Goal: Navigation & Orientation: Find specific page/section

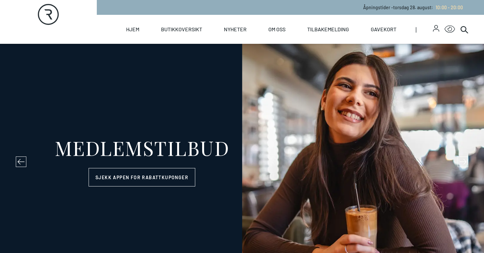
select select "NO"
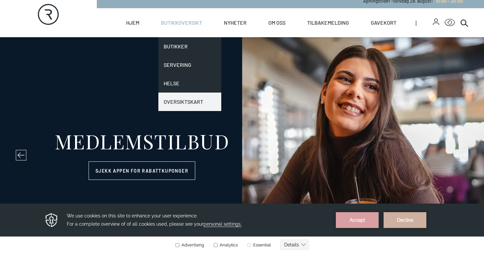
click at [178, 99] on link "Oversiktskart" at bounding box center [189, 102] width 63 height 18
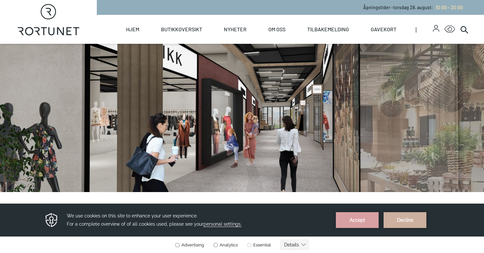
click at [359, 216] on button "Accept" at bounding box center [357, 220] width 43 height 16
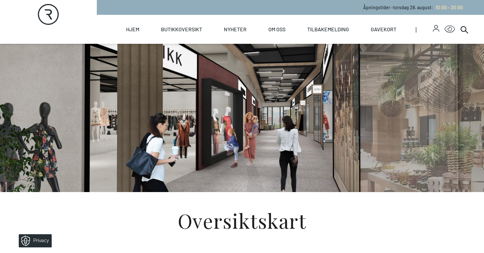
scroll to position [216, 0]
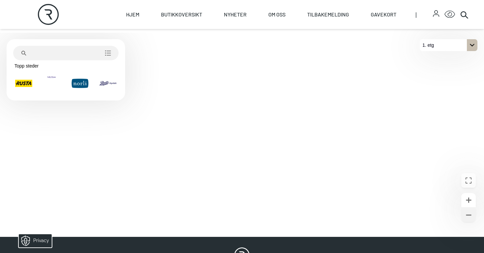
click at [469, 214] on icon "Zoome ut" at bounding box center [469, 215] width 8 height 8
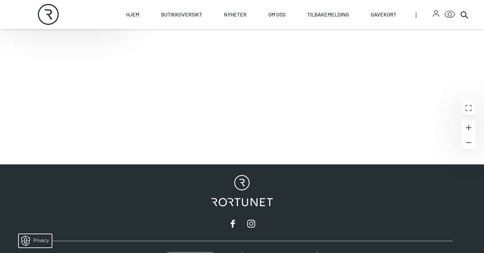
scroll to position [342, 0]
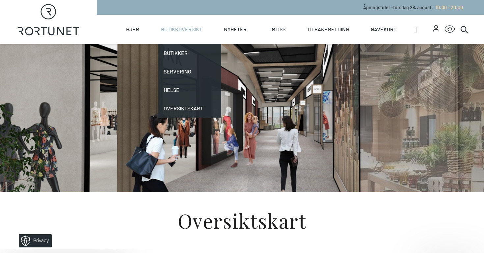
click at [194, 16] on link "Butikkoversikt" at bounding box center [181, 29] width 41 height 29
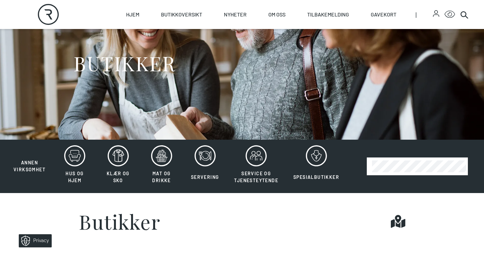
scroll to position [53, 0]
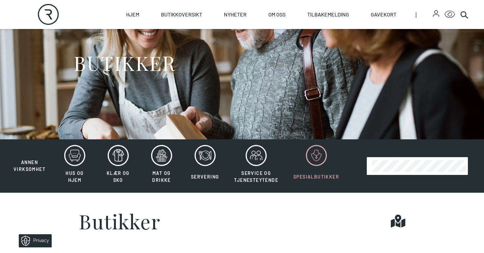
click at [312, 155] on icon at bounding box center [316, 155] width 21 height 21
click at [264, 156] on icon at bounding box center [256, 155] width 21 height 21
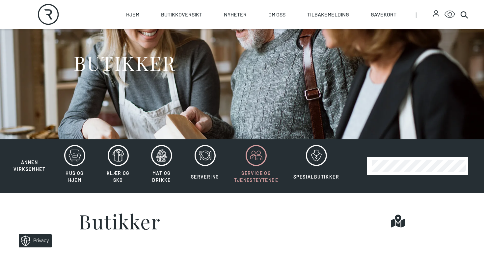
click at [252, 176] on span "Service og tjenesteytende" at bounding box center [256, 177] width 44 height 14
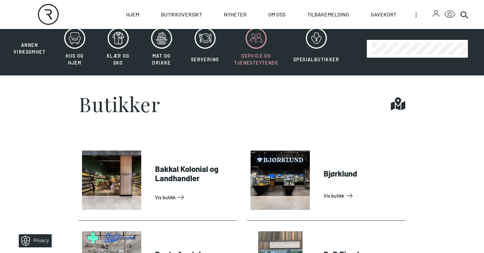
click at [251, 41] on icon at bounding box center [256, 38] width 21 height 21
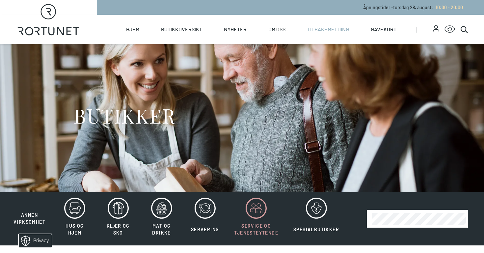
click at [339, 28] on link "Tilbakemelding" at bounding box center [328, 29] width 42 height 29
